Goal: Information Seeking & Learning: Find specific page/section

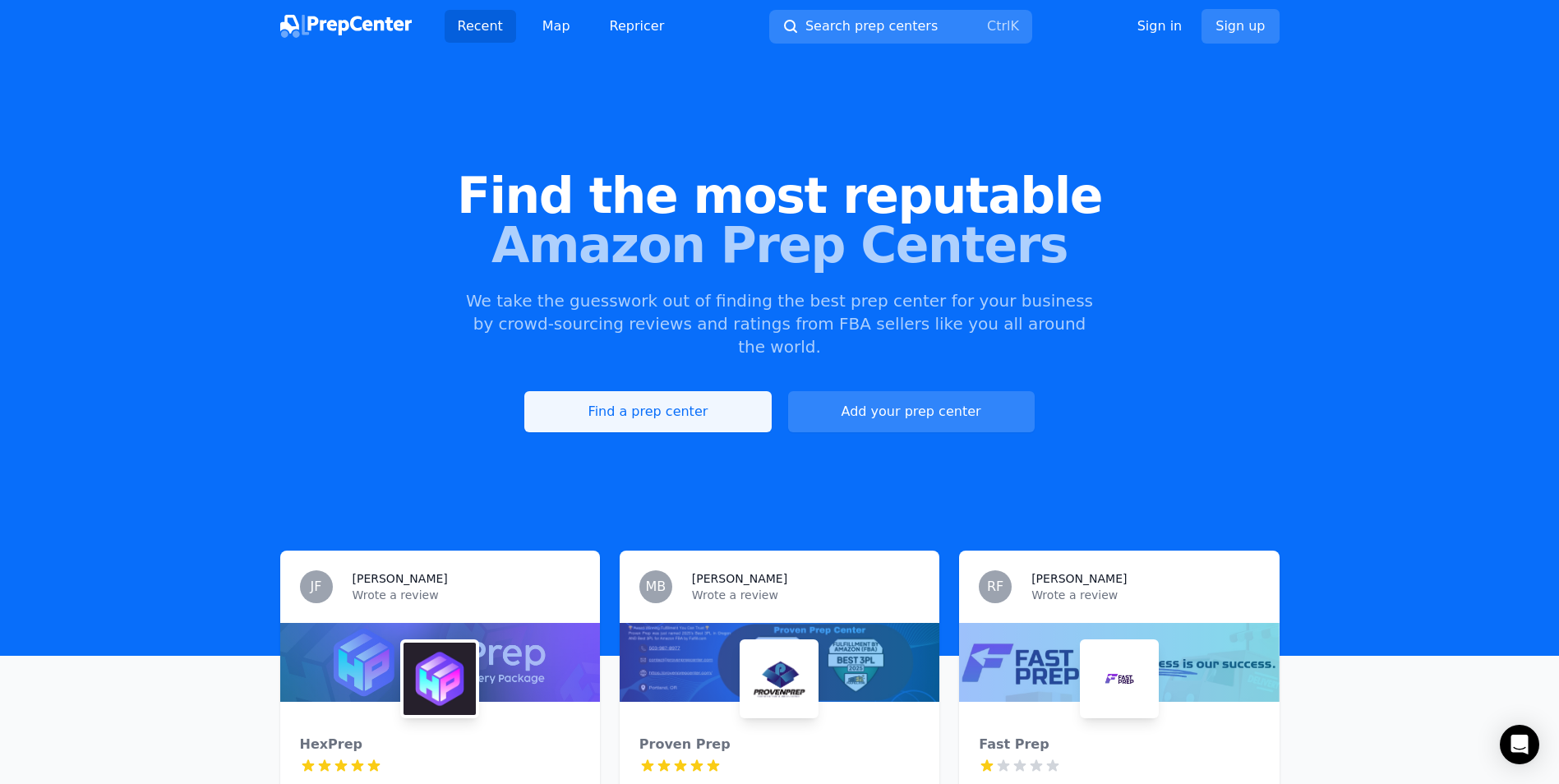
click at [667, 391] on link "Find a prep center" at bounding box center [648, 412] width 247 height 41
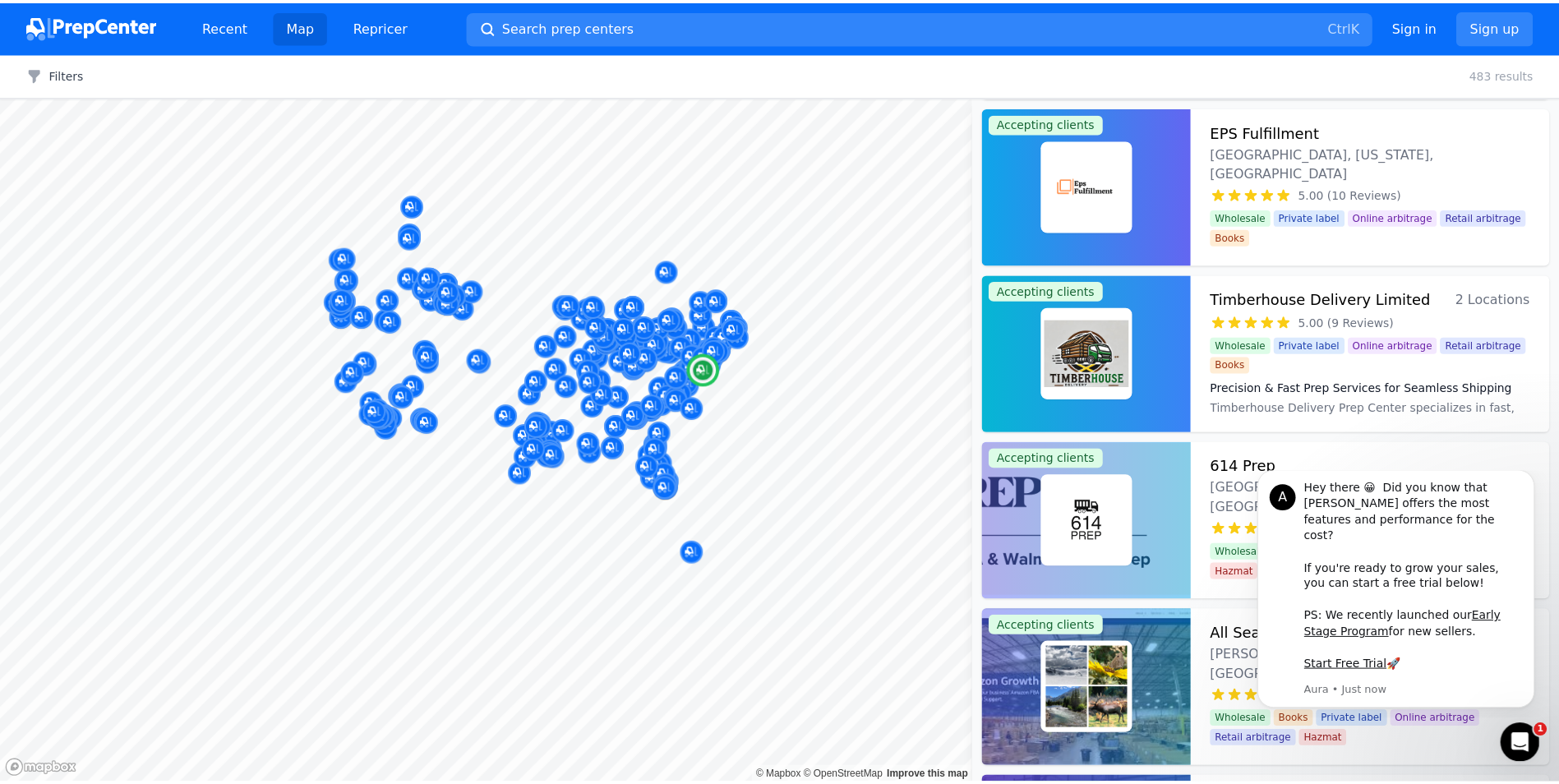
scroll to position [6407, 0]
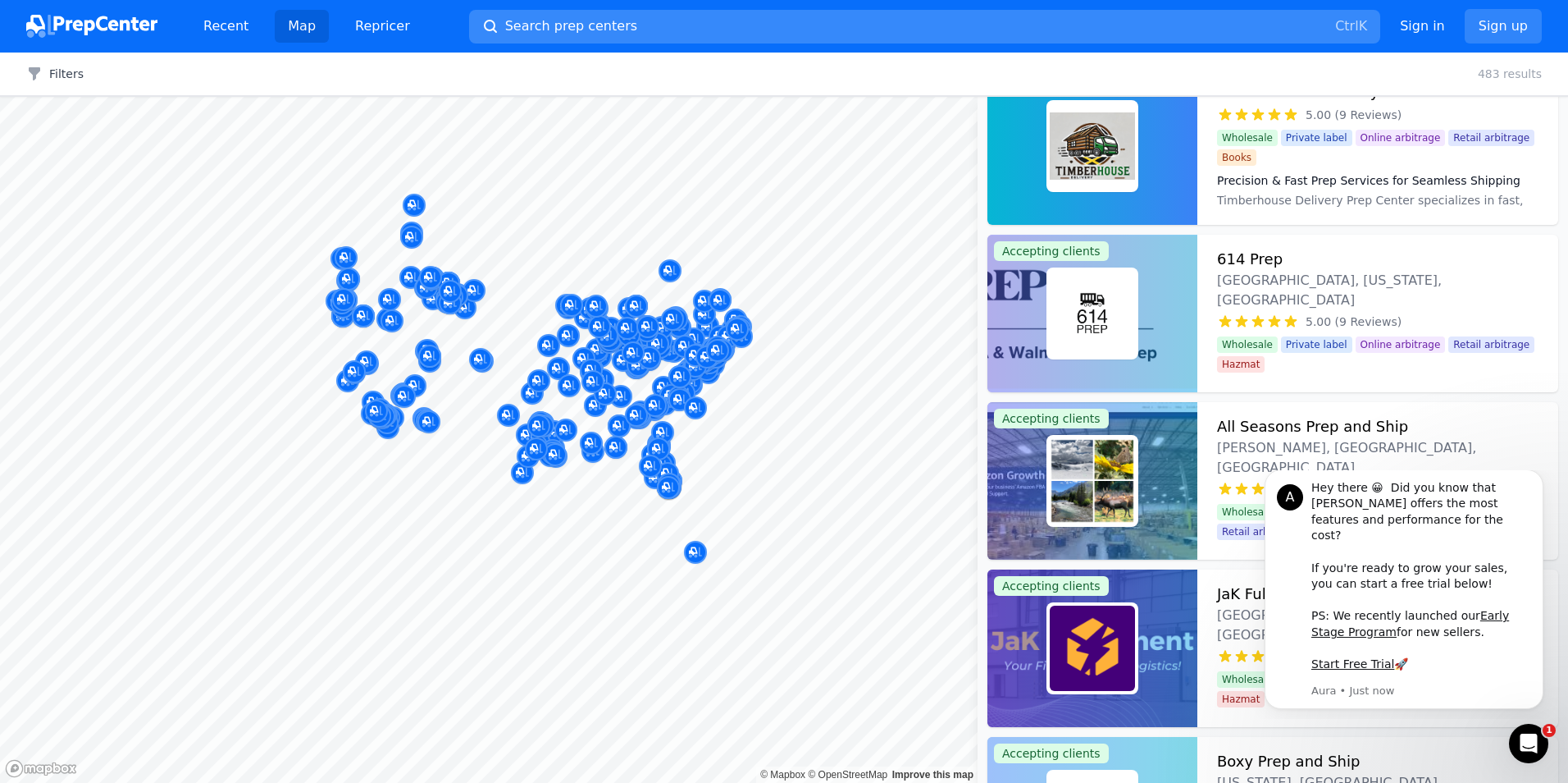
click at [588, 17] on span "Search prep centers" at bounding box center [571, 26] width 132 height 20
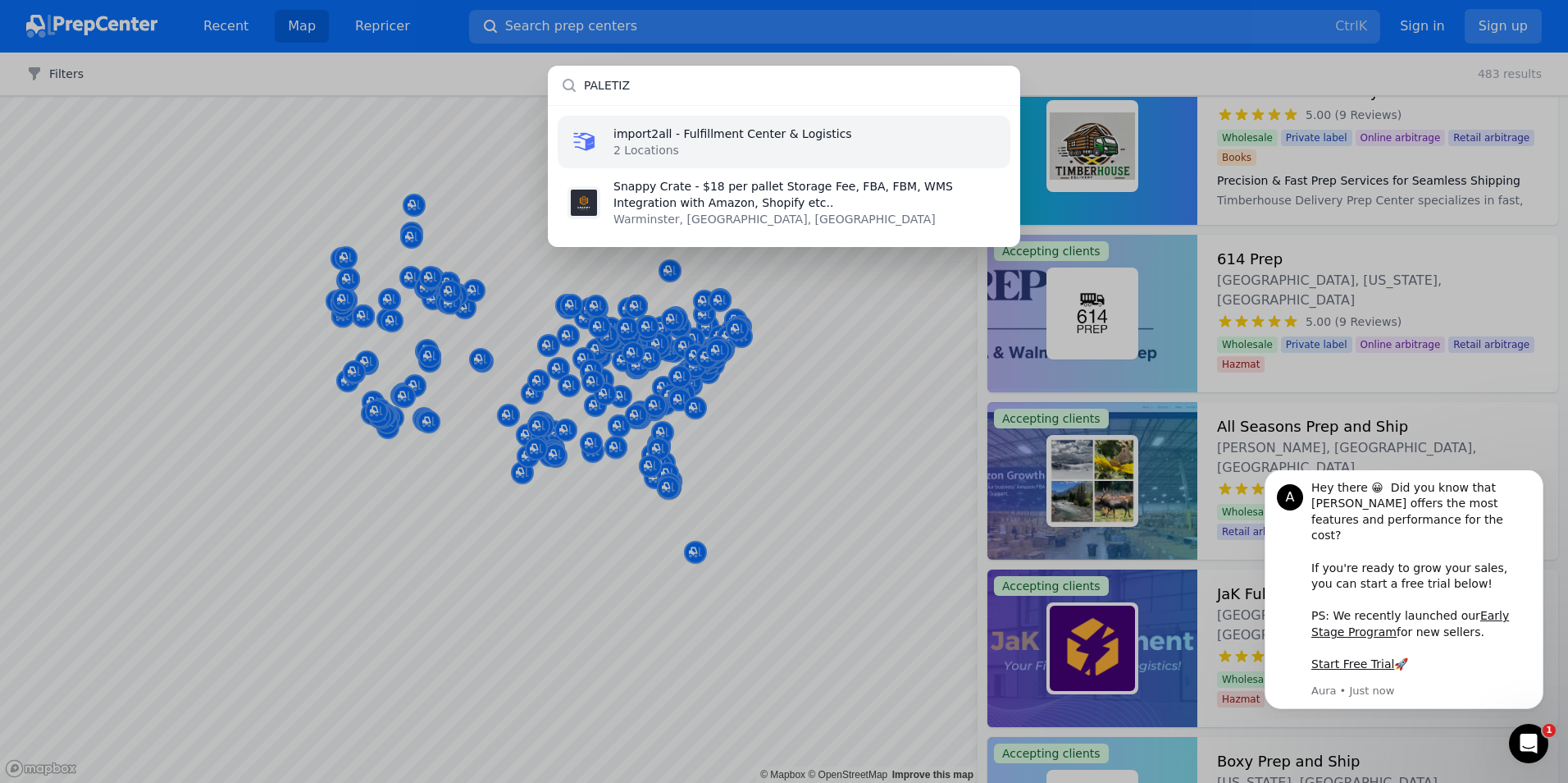
type input "PALETIZE"
